Goal: Information Seeking & Learning: Learn about a topic

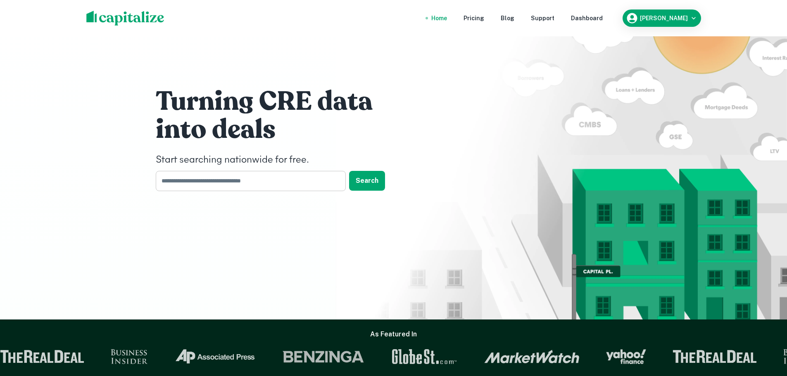
click at [269, 177] on input "text" at bounding box center [248, 181] width 184 height 20
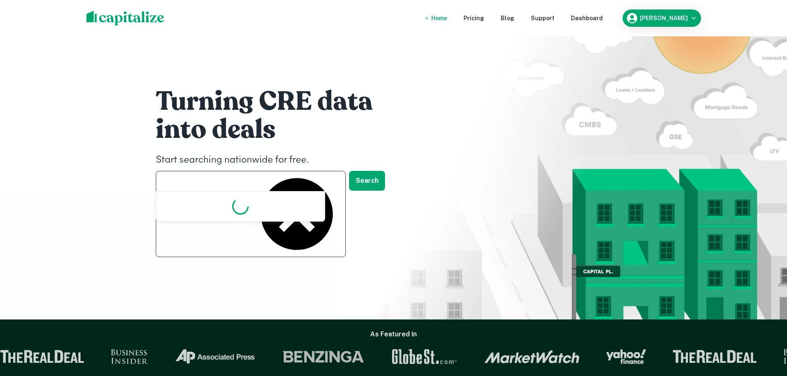
type input "**********"
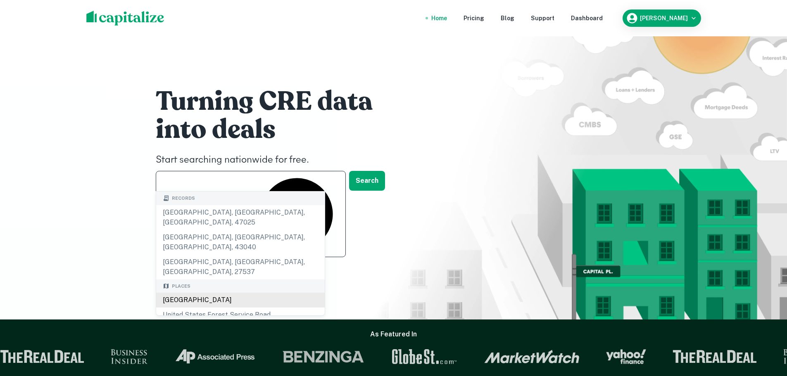
click at [207, 235] on div "[GEOGRAPHIC_DATA]" at bounding box center [240, 300] width 169 height 15
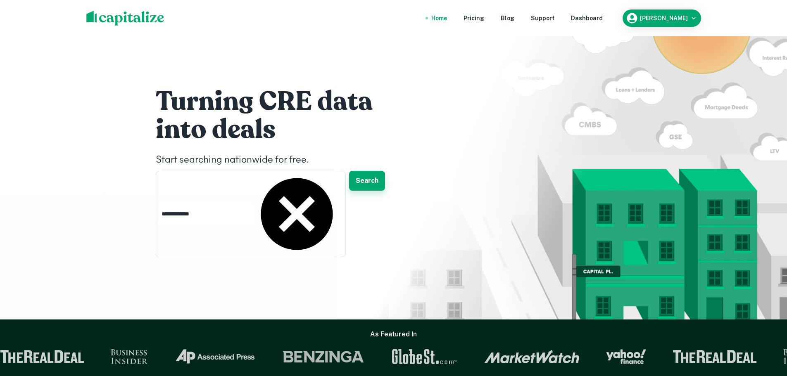
click at [373, 185] on button "Search" at bounding box center [367, 181] width 36 height 20
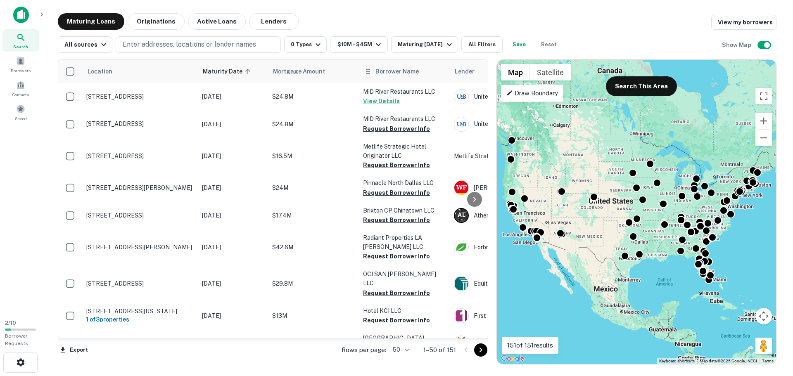
click at [386, 69] on span "Borrower Name" at bounding box center [396, 71] width 43 height 10
click at [367, 71] on icon at bounding box center [367, 71] width 3 height 5
click at [367, 73] on icon at bounding box center [367, 71] width 3 height 5
click at [386, 69] on span "Borrower Name" at bounding box center [396, 71] width 43 height 10
click at [311, 76] on span "Mortgage Amount" at bounding box center [316, 71] width 63 height 10
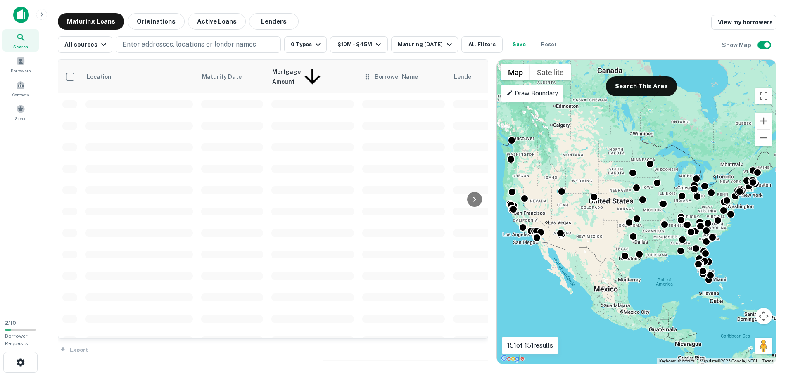
click at [413, 72] on span "Borrower Name" at bounding box center [396, 77] width 43 height 10
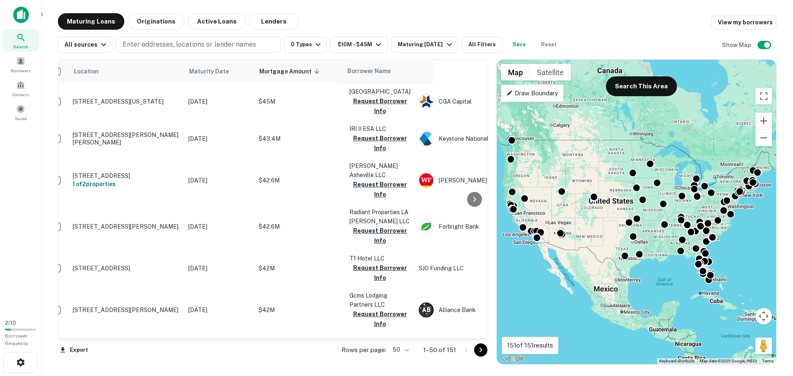
scroll to position [0, 14]
drag, startPoint x: 412, startPoint y: 72, endPoint x: 372, endPoint y: 76, distance: 40.7
click at [372, 76] on tr "Location Maturity Date Mortgage Amount sorted descending Borrower Name Lender P…" at bounding box center [613, 71] width 1139 height 23
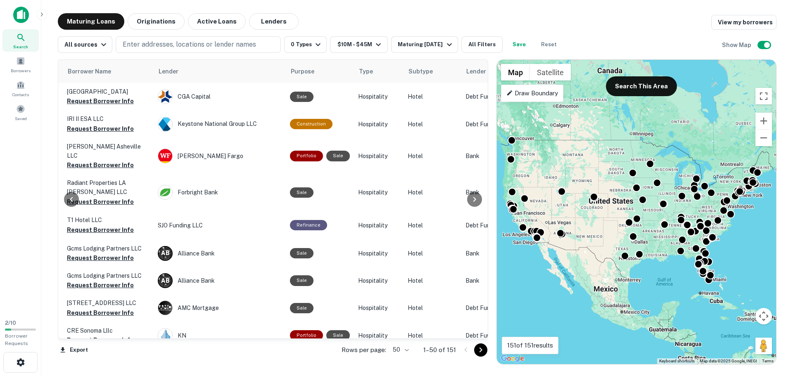
scroll to position [0, 342]
